Goal: Transaction & Acquisition: Purchase product/service

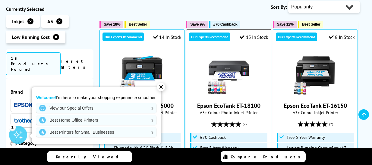
scroll to position [134, 0]
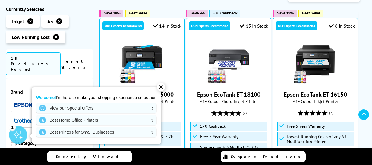
click at [24, 103] on img at bounding box center [23, 105] width 18 height 5
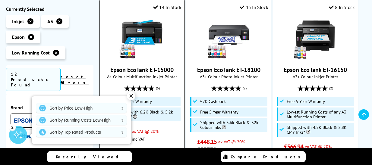
click at [131, 97] on div "✕" at bounding box center [131, 96] width 8 height 8
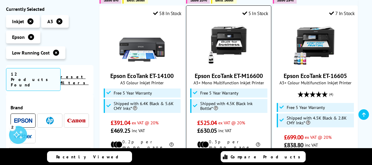
scroll to position [392, 0]
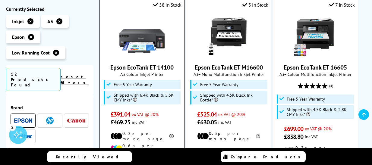
click at [143, 33] on img at bounding box center [141, 34] width 45 height 45
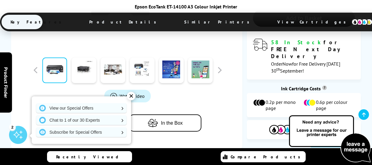
scroll to position [220, 0]
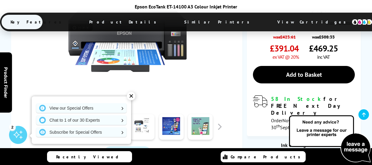
click at [73, 114] on link at bounding box center [84, 127] width 25 height 26
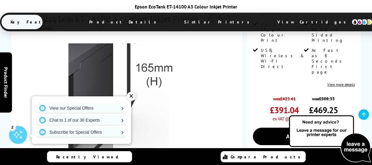
scroll to position [192, 0]
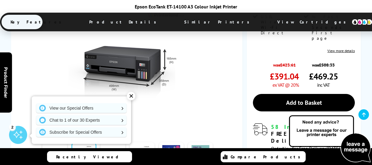
click at [133, 95] on div "✕" at bounding box center [131, 96] width 8 height 8
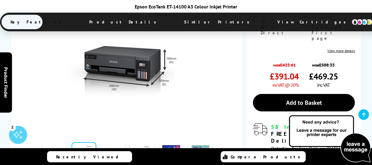
click at [123, 142] on link at bounding box center [113, 155] width 25 height 26
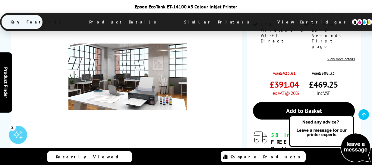
scroll to position [174, 0]
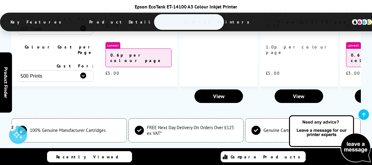
scroll to position [1601, 0]
